Goal: Book appointment/travel/reservation

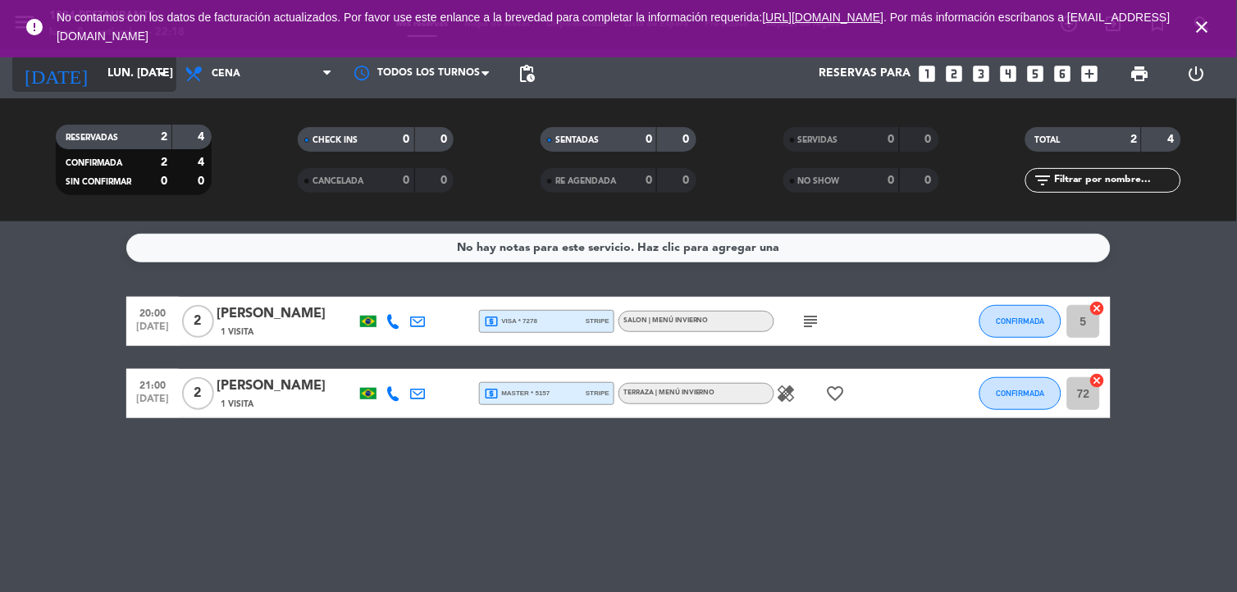
click at [112, 79] on input "lun. [DATE]" at bounding box center [177, 74] width 156 height 30
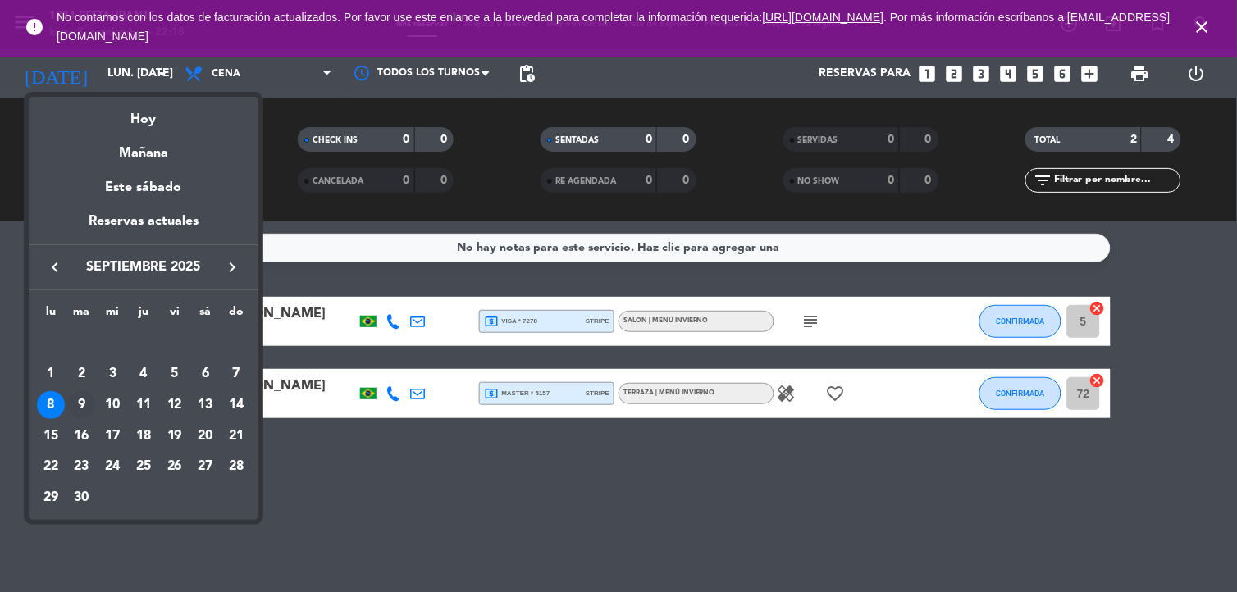
click at [70, 410] on div "9" at bounding box center [82, 405] width 28 height 28
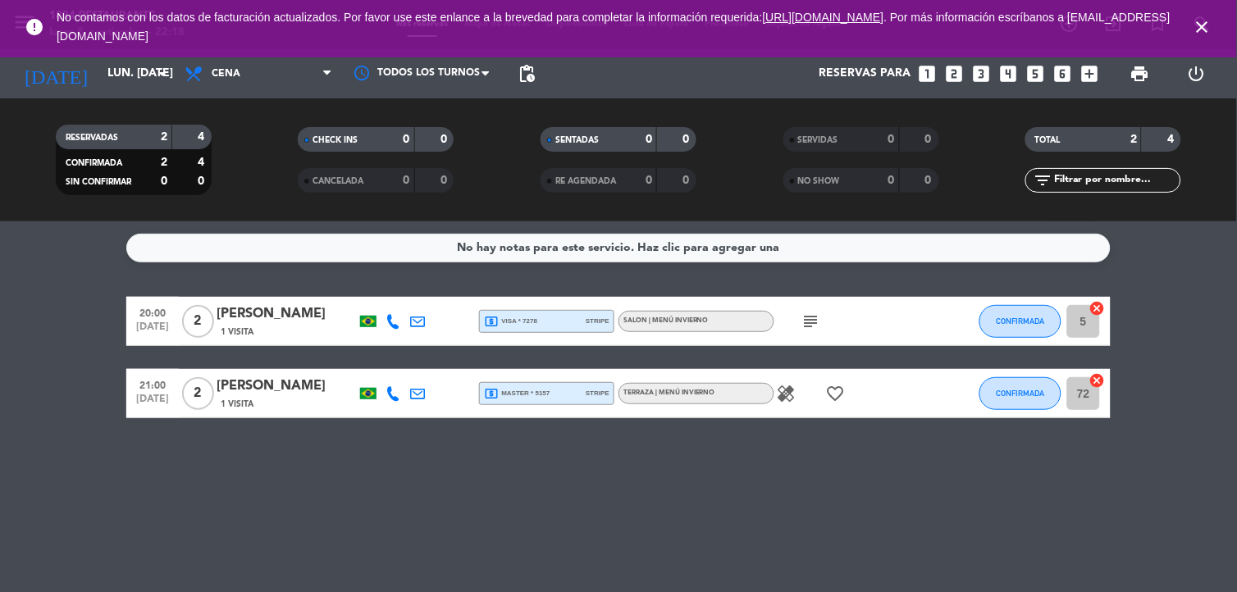
click at [84, 395] on bookings-row "20:00 [DATE] 2 [PERSON_NAME] 1 Visita local_atm visa * 7278 stripe SALON | MENÚ…" at bounding box center [618, 357] width 1237 height 121
click at [88, 404] on bookings-row "20:00 [DATE] 2 [PERSON_NAME] 1 Visita local_atm visa * 7278 stripe SALON | MENÚ…" at bounding box center [618, 357] width 1237 height 121
click at [86, 404] on bookings-row "20:00 [DATE] 2 [PERSON_NAME] 1 Visita local_atm visa * 7278 stripe SALON | MENÚ…" at bounding box center [618, 357] width 1237 height 121
click at [378, 476] on div "No hay notas para este servicio. Haz clic para agregar una 20:00 [DATE] 2 [PERS…" at bounding box center [618, 406] width 1237 height 371
click at [373, 445] on div "No hay notas para este servicio. Haz clic para agregar una 20:00 [DATE] 2 [PERS…" at bounding box center [618, 406] width 1237 height 371
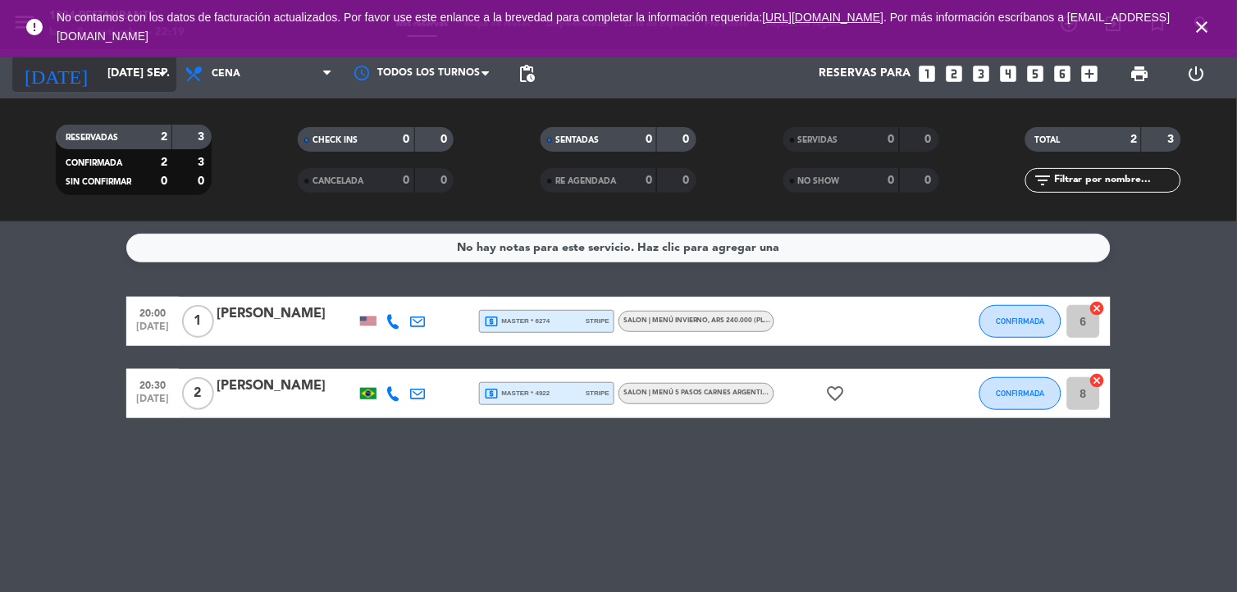
click at [141, 79] on input "[DATE] sep." at bounding box center [177, 74] width 156 height 30
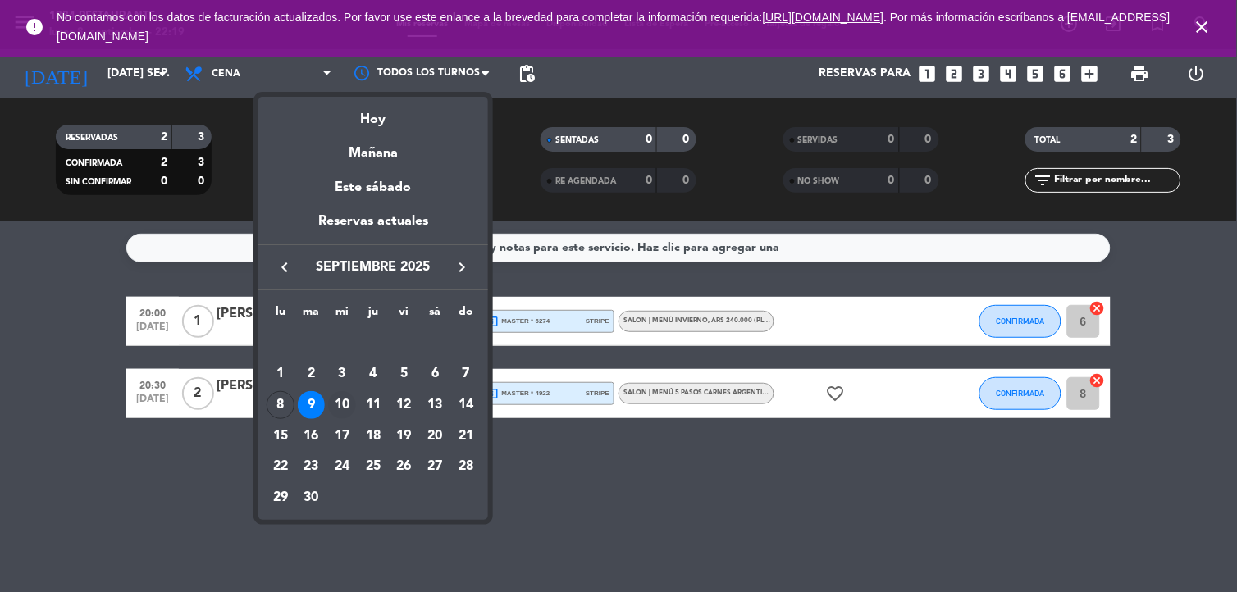
click at [340, 408] on div "10" at bounding box center [342, 405] width 28 height 28
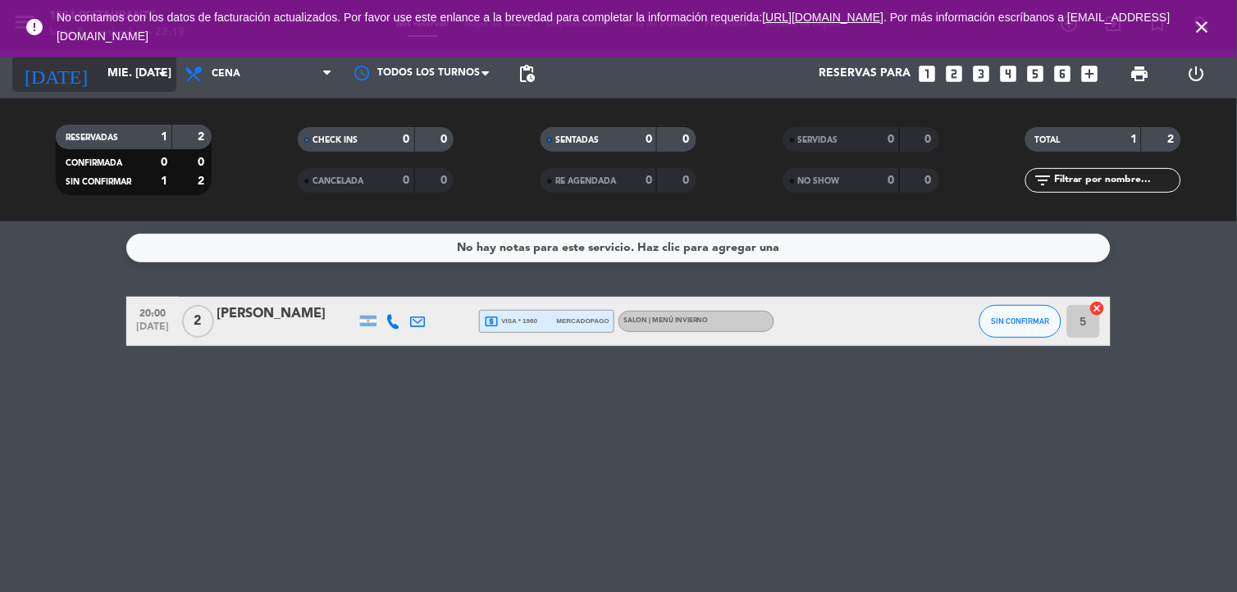
click at [109, 82] on input "mié. [DATE]" at bounding box center [177, 74] width 156 height 30
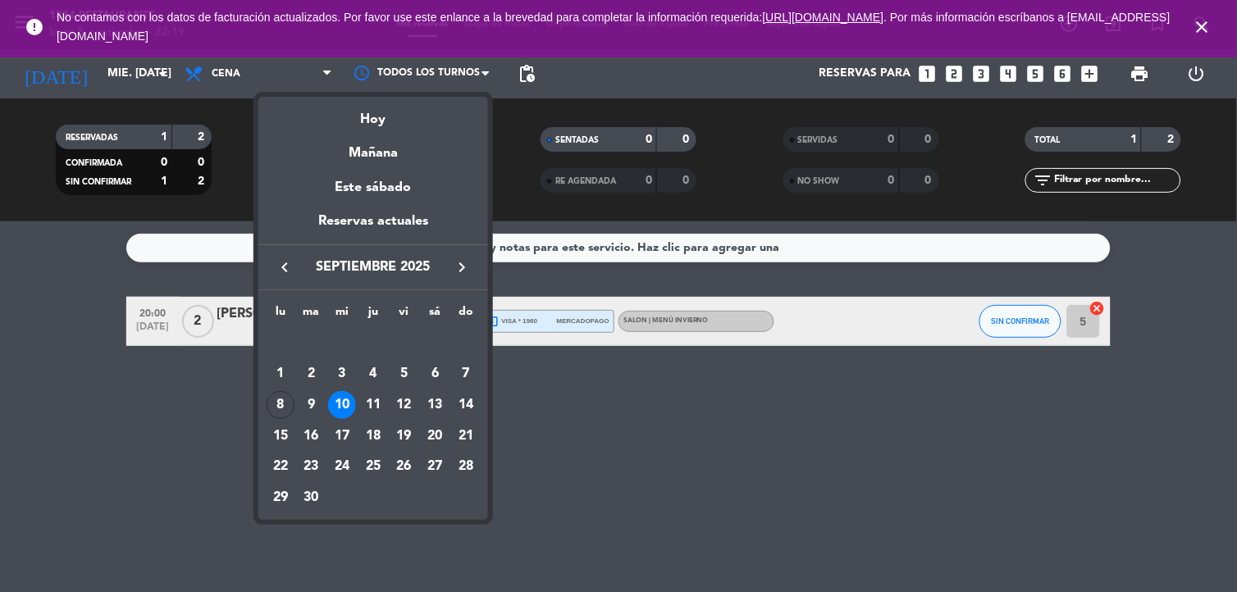
click at [313, 431] on div "16" at bounding box center [312, 436] width 28 height 28
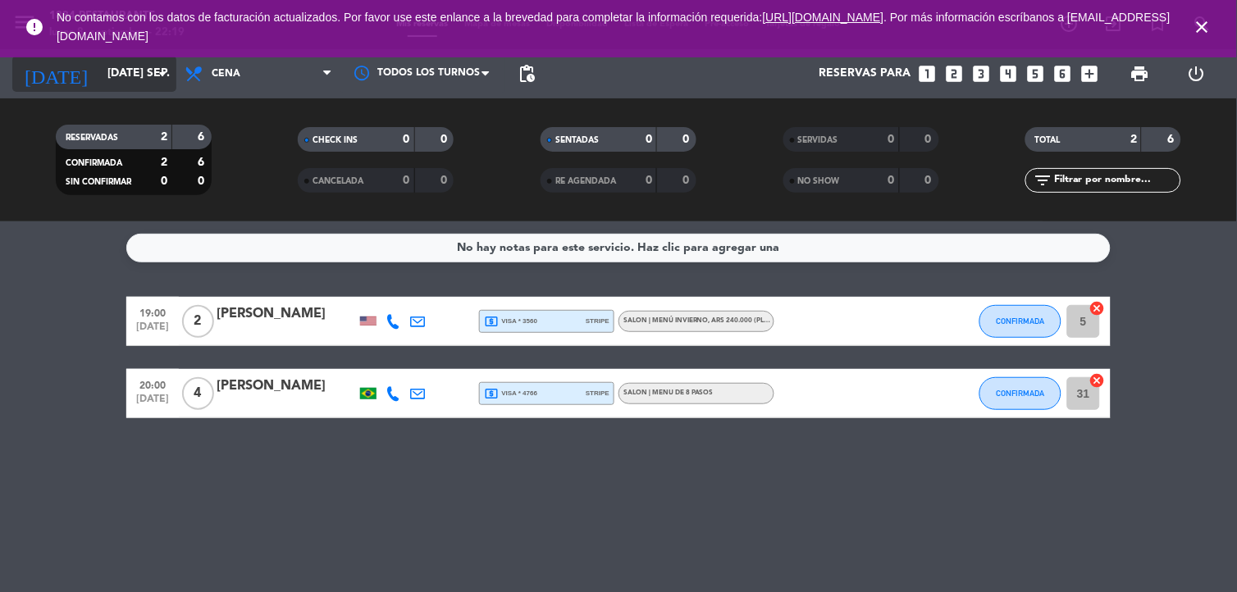
click at [99, 62] on input "[DATE] sep." at bounding box center [177, 74] width 156 height 30
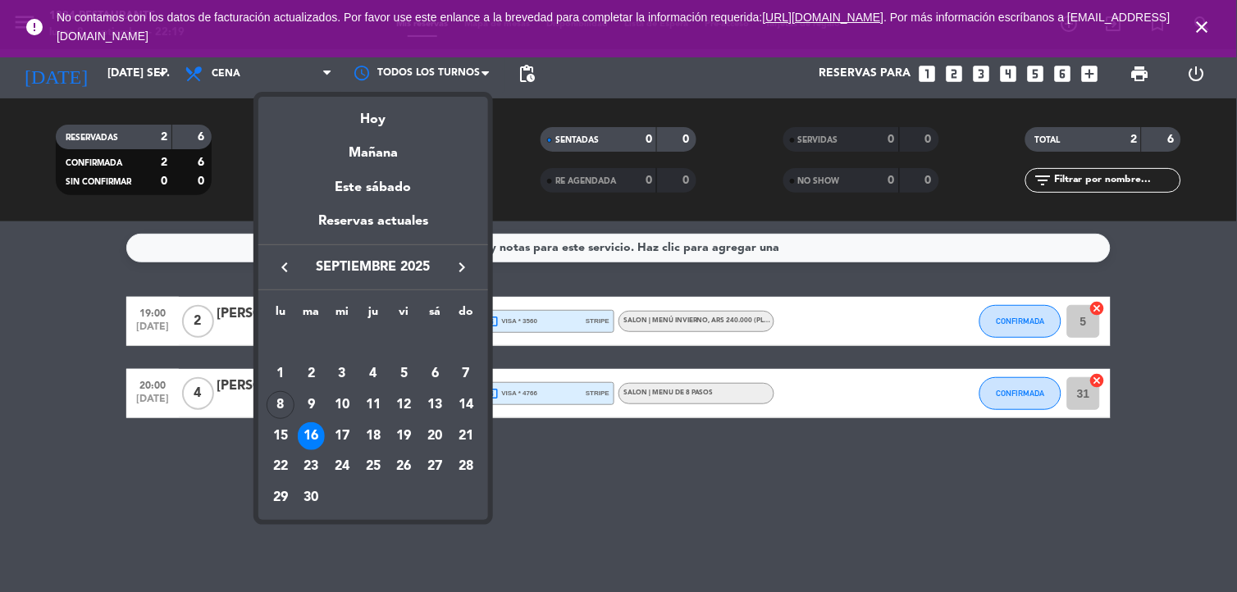
click at [312, 404] on div "9" at bounding box center [312, 405] width 28 height 28
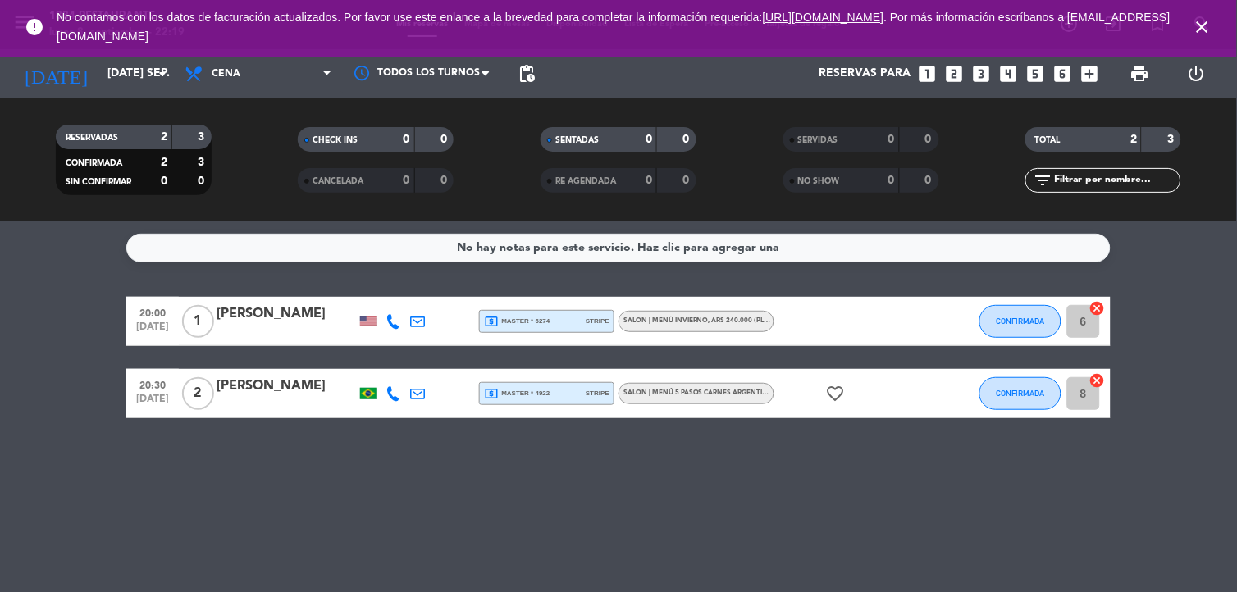
click at [666, 313] on div "SALON | MENÚ INVIERNO , ARS 240.000 (please check the official exchange rate)" at bounding box center [696, 321] width 156 height 21
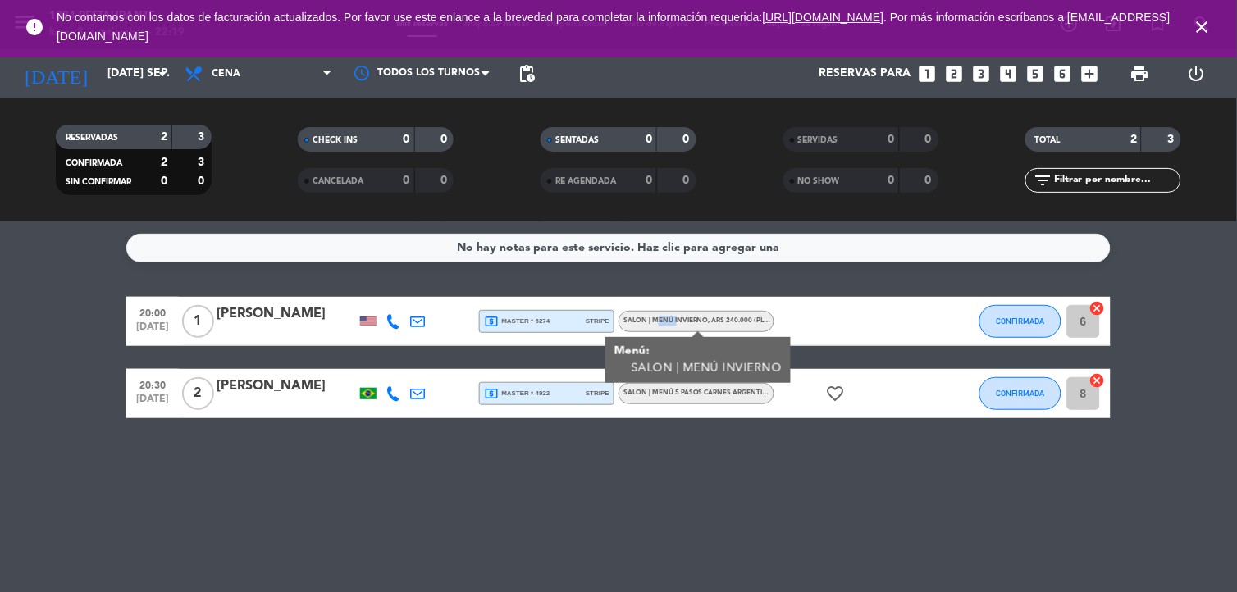
click at [666, 314] on div "SALON | MENÚ INVIERNO , ARS 240.000 (please check the official exchange rate)" at bounding box center [696, 321] width 156 height 21
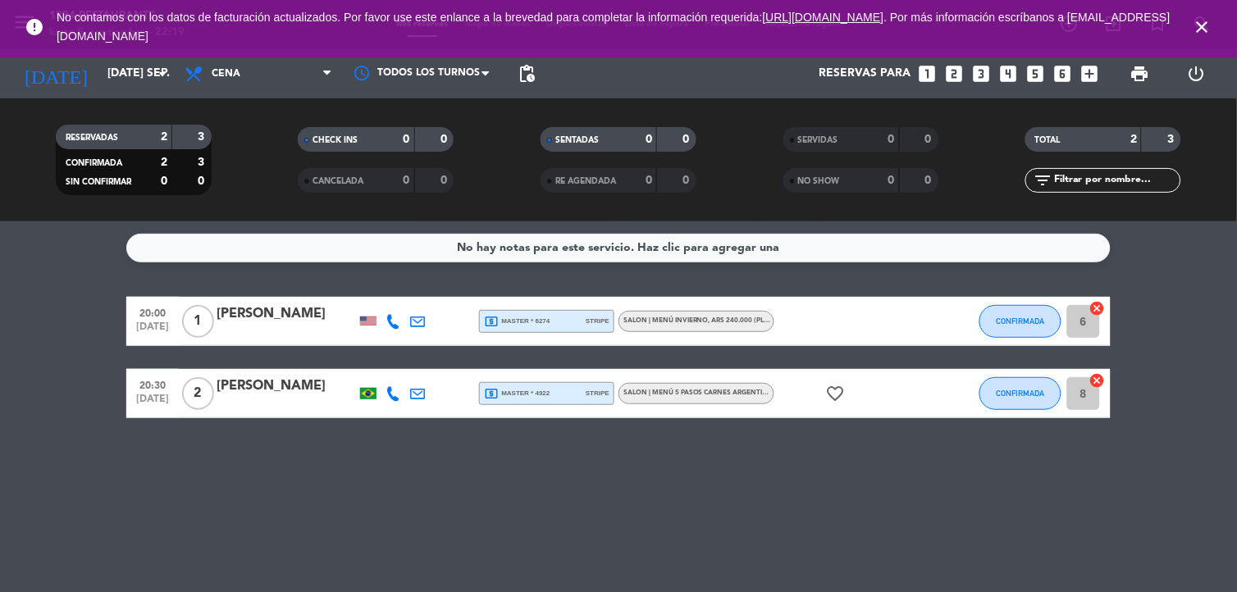
drag, startPoint x: 666, startPoint y: 314, endPoint x: 709, endPoint y: 387, distance: 85.0
click at [709, 388] on div "SALON | MENÚ 5 PASOS CARNES ARGENTINAS" at bounding box center [698, 393] width 150 height 11
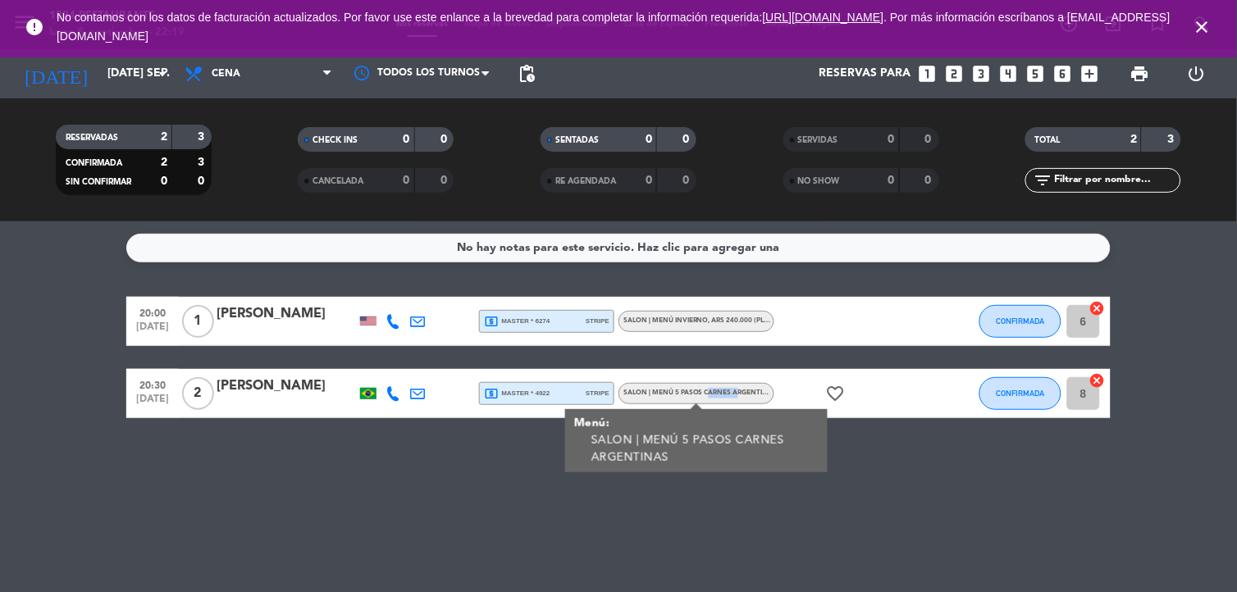
click at [709, 388] on div "SALON | MENÚ 5 PASOS CARNES ARGENTINAS" at bounding box center [698, 393] width 150 height 11
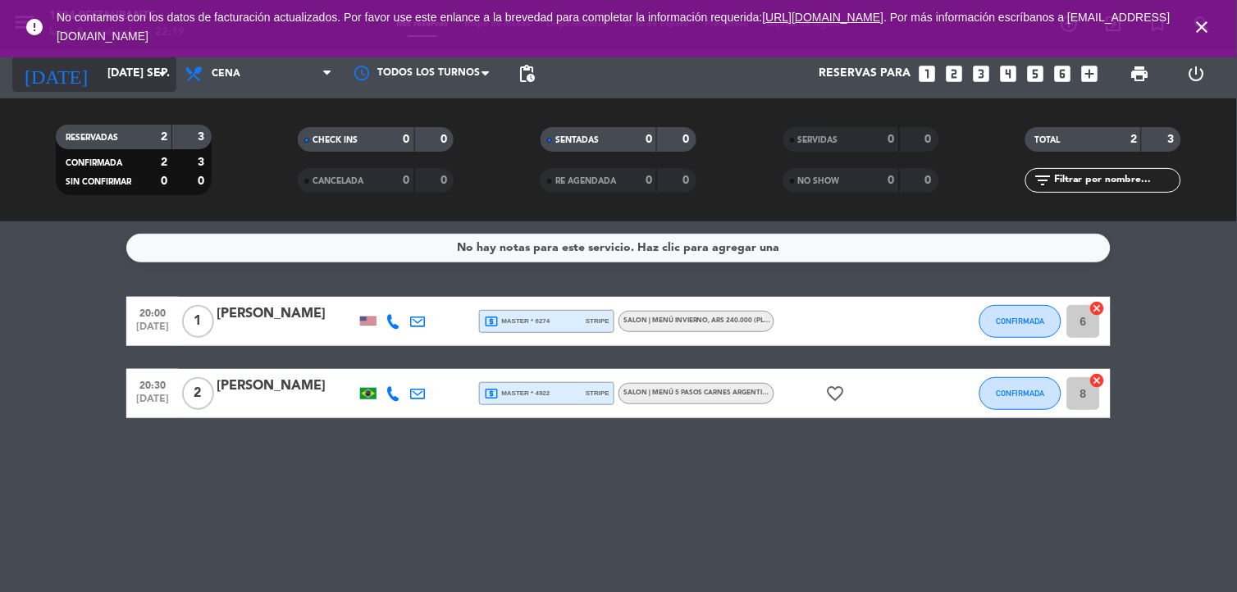
click at [51, 70] on icon "[DATE]" at bounding box center [55, 74] width 87 height 36
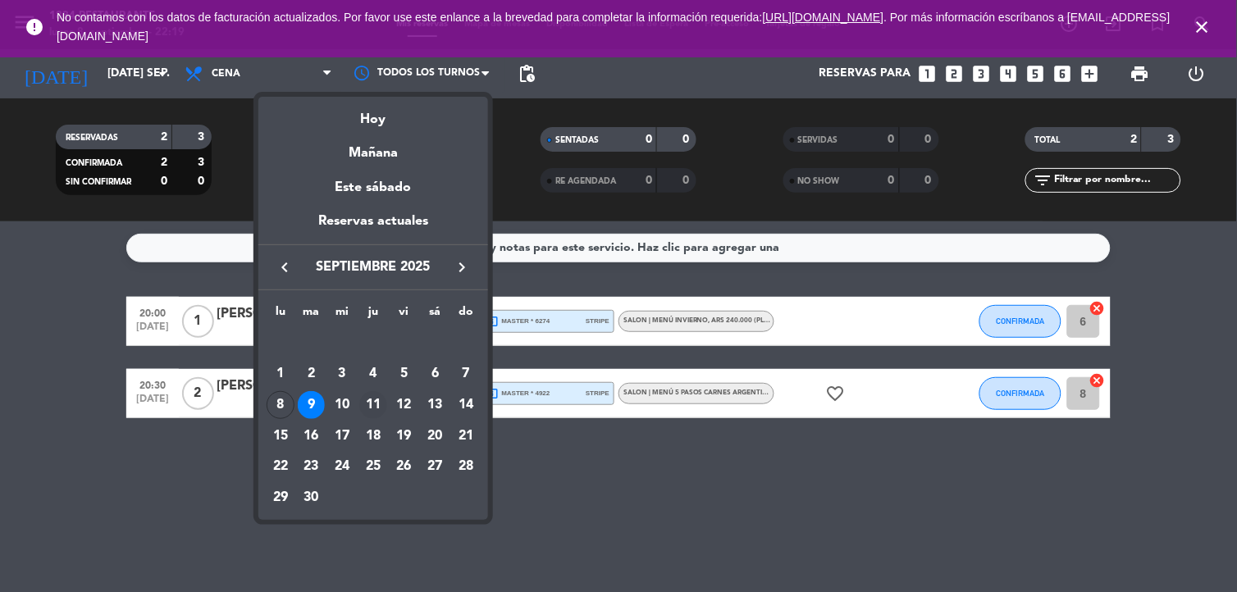
click at [377, 398] on div "11" at bounding box center [373, 405] width 28 height 28
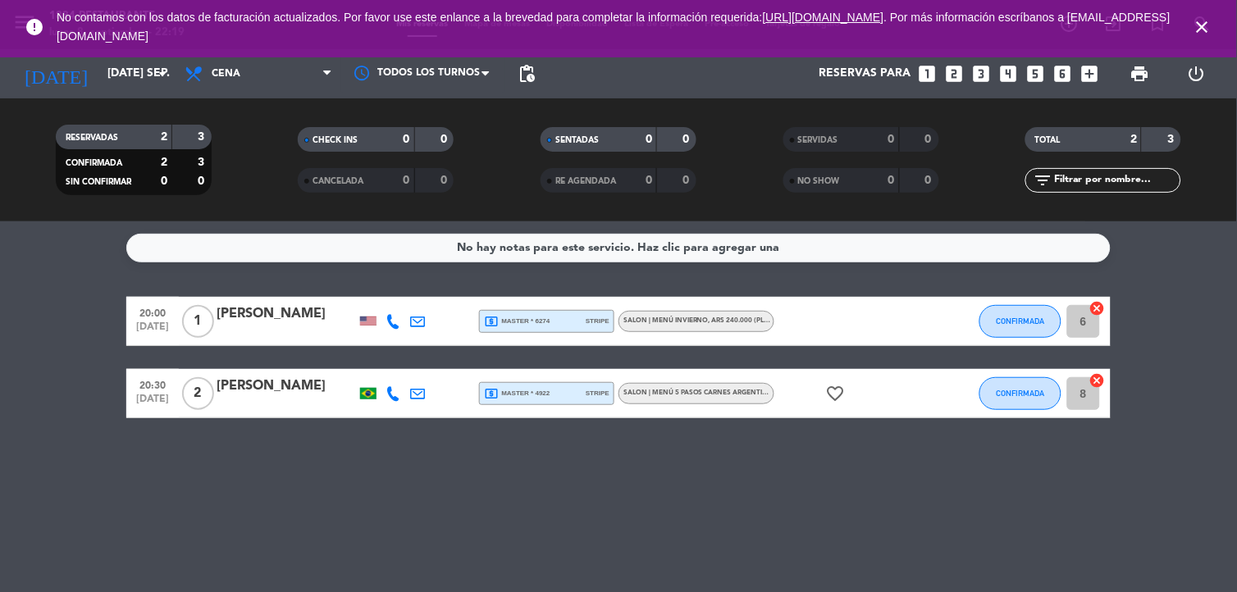
type input "[DEMOGRAPHIC_DATA] [DATE]"
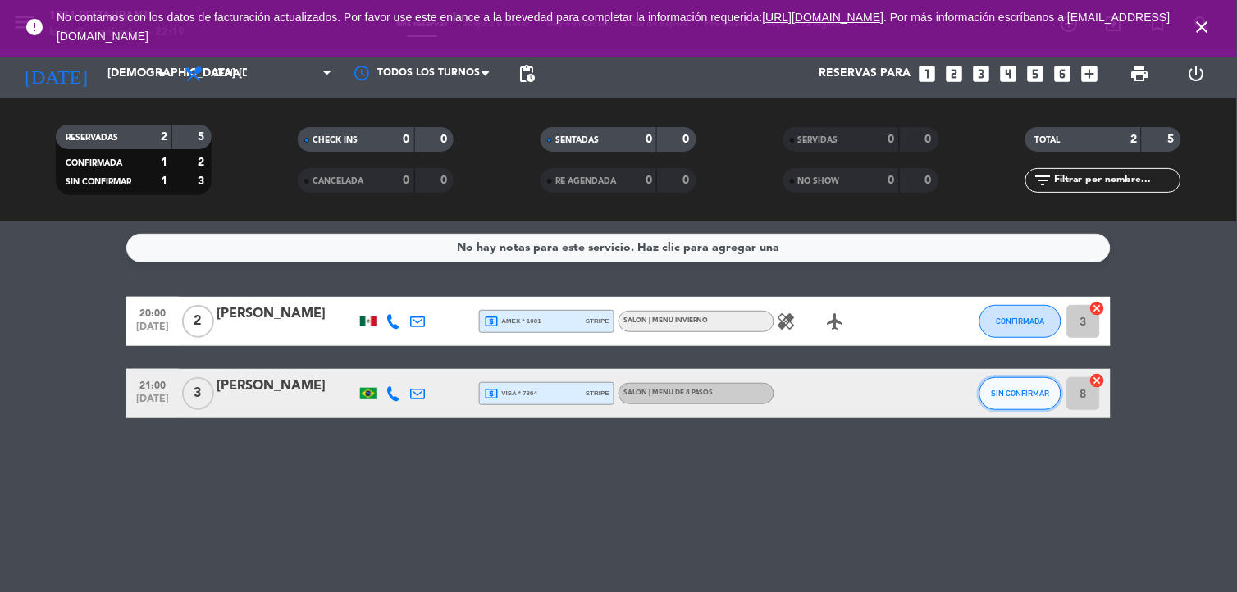
click at [1001, 398] on button "SIN CONFIRMAR" at bounding box center [1020, 393] width 82 height 33
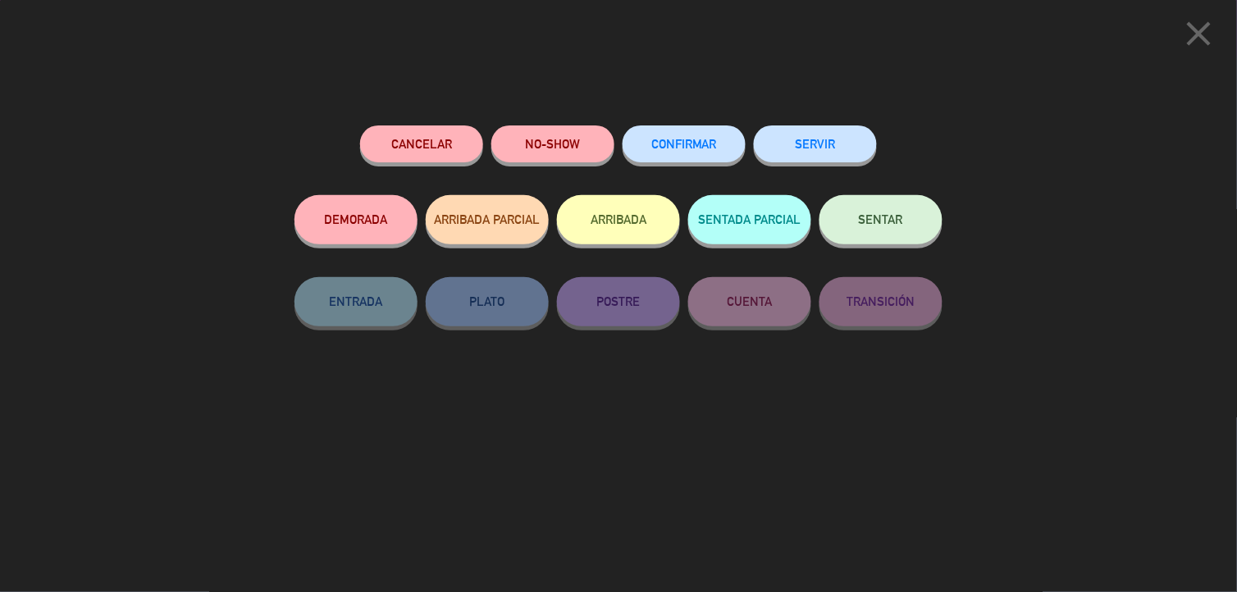
click at [732, 144] on button "CONFIRMAR" at bounding box center [684, 143] width 123 height 37
